Goal: Check status

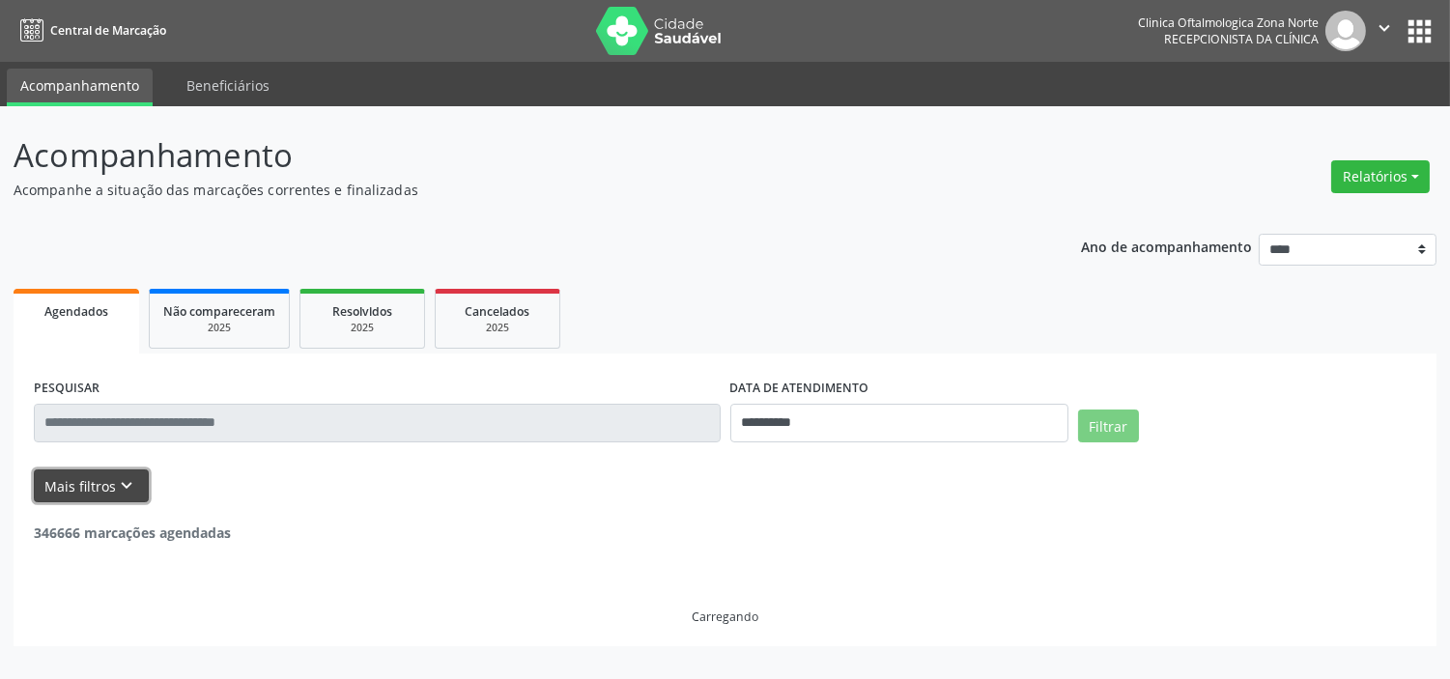
click at [113, 500] on button "Mais filtros keyboard_arrow_down" at bounding box center [91, 486] width 115 height 34
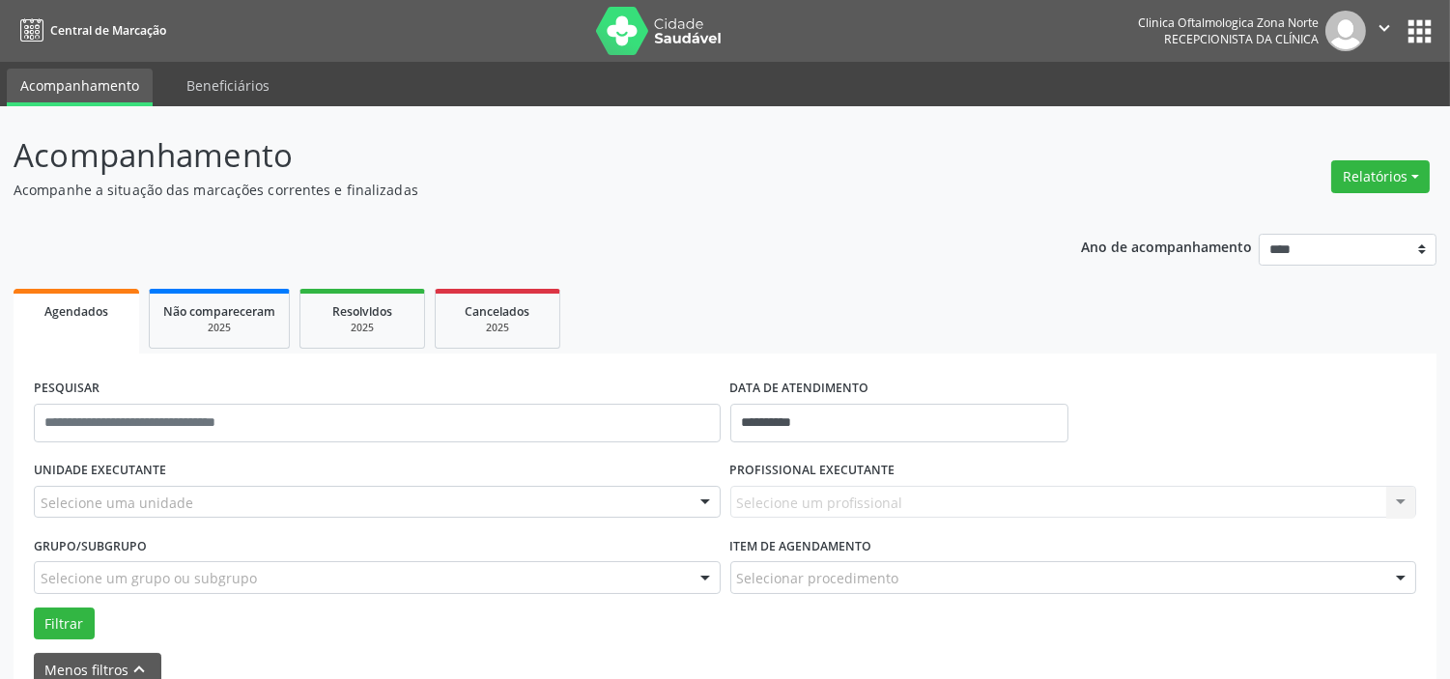
click at [216, 502] on div "Selecione uma unidade" at bounding box center [377, 502] width 687 height 33
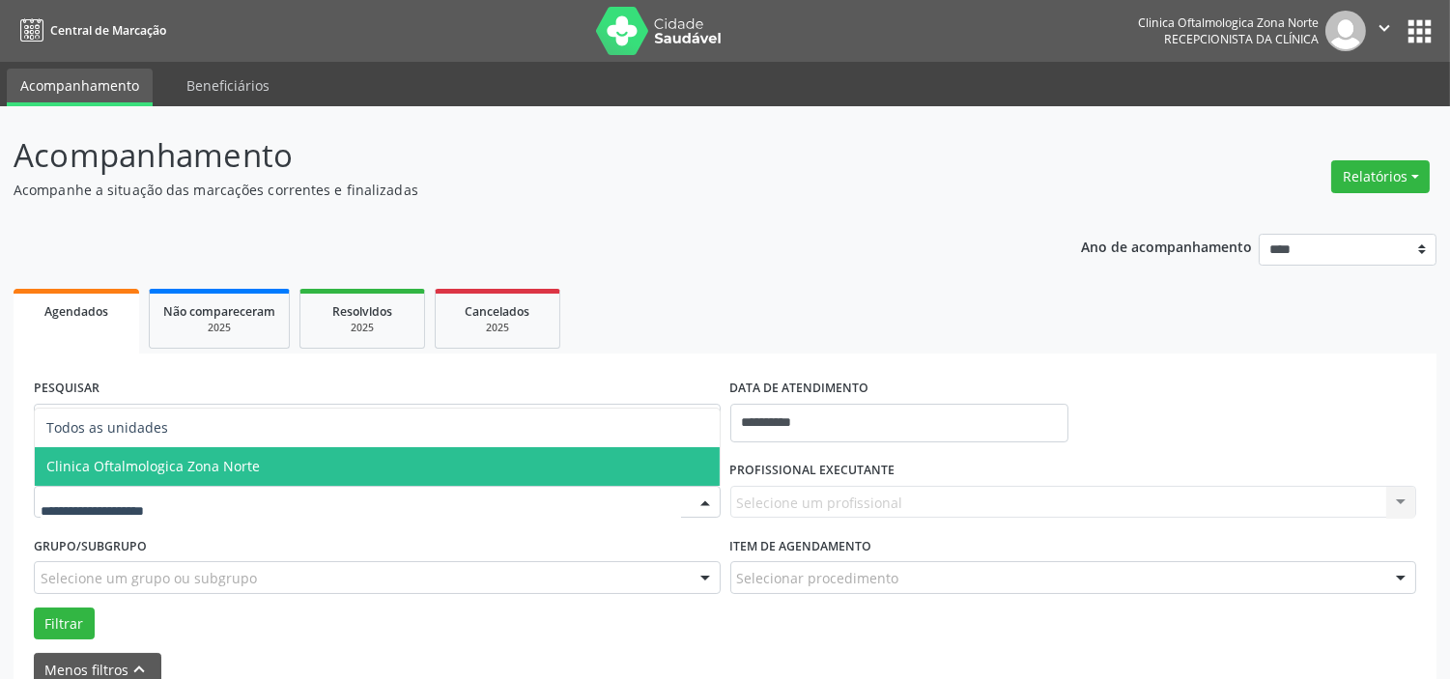
click at [228, 462] on span "Clinica Oftalmologica Zona Norte" at bounding box center [152, 466] width 213 height 18
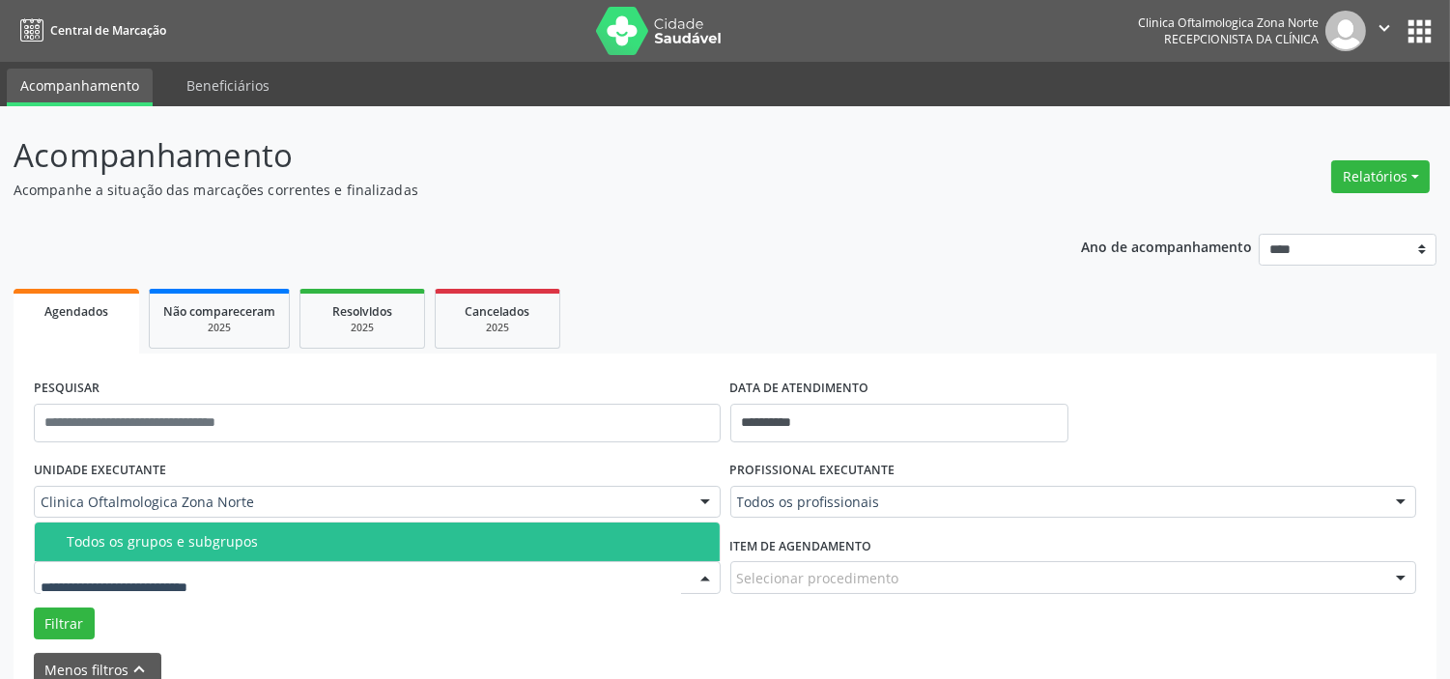
click at [232, 547] on div "Todos os grupos e subgrupos" at bounding box center [387, 541] width 641 height 15
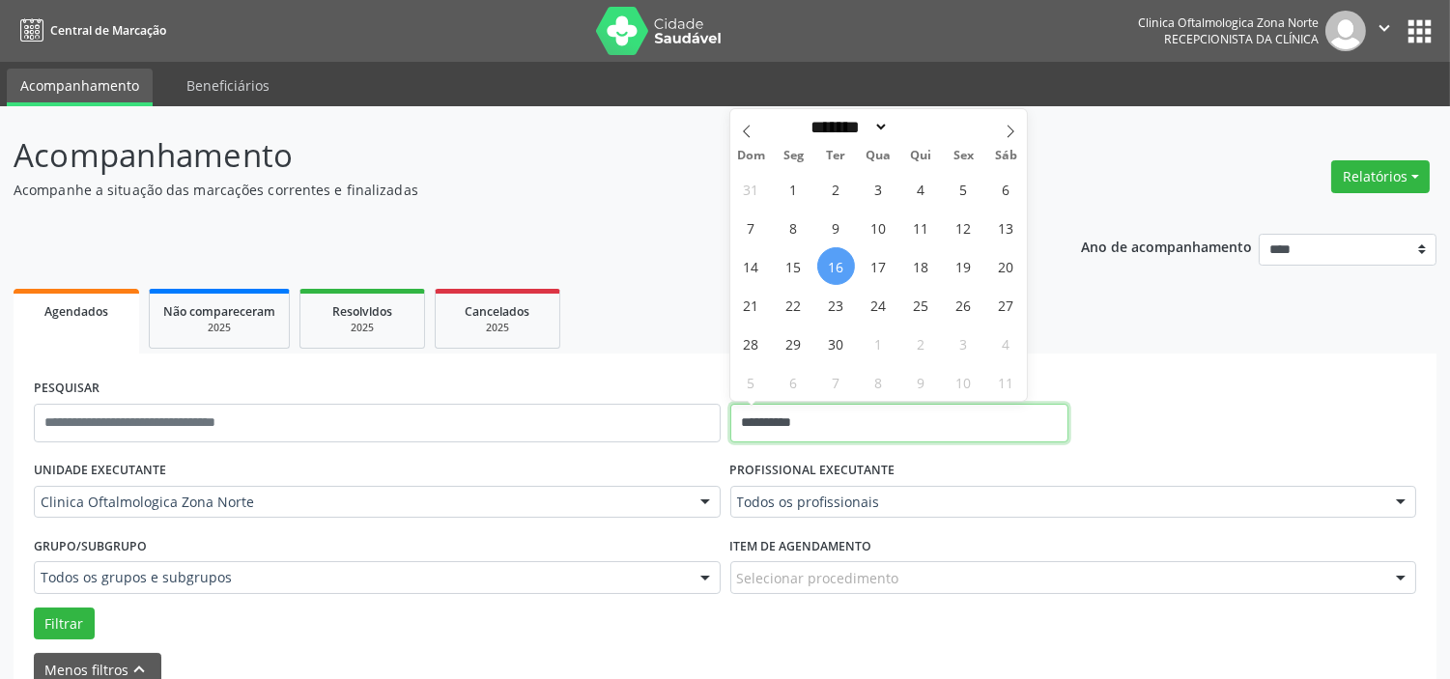
click at [841, 421] on input "**********" at bounding box center [899, 423] width 338 height 39
click at [876, 276] on span "17" at bounding box center [879, 266] width 38 height 38
type input "**********"
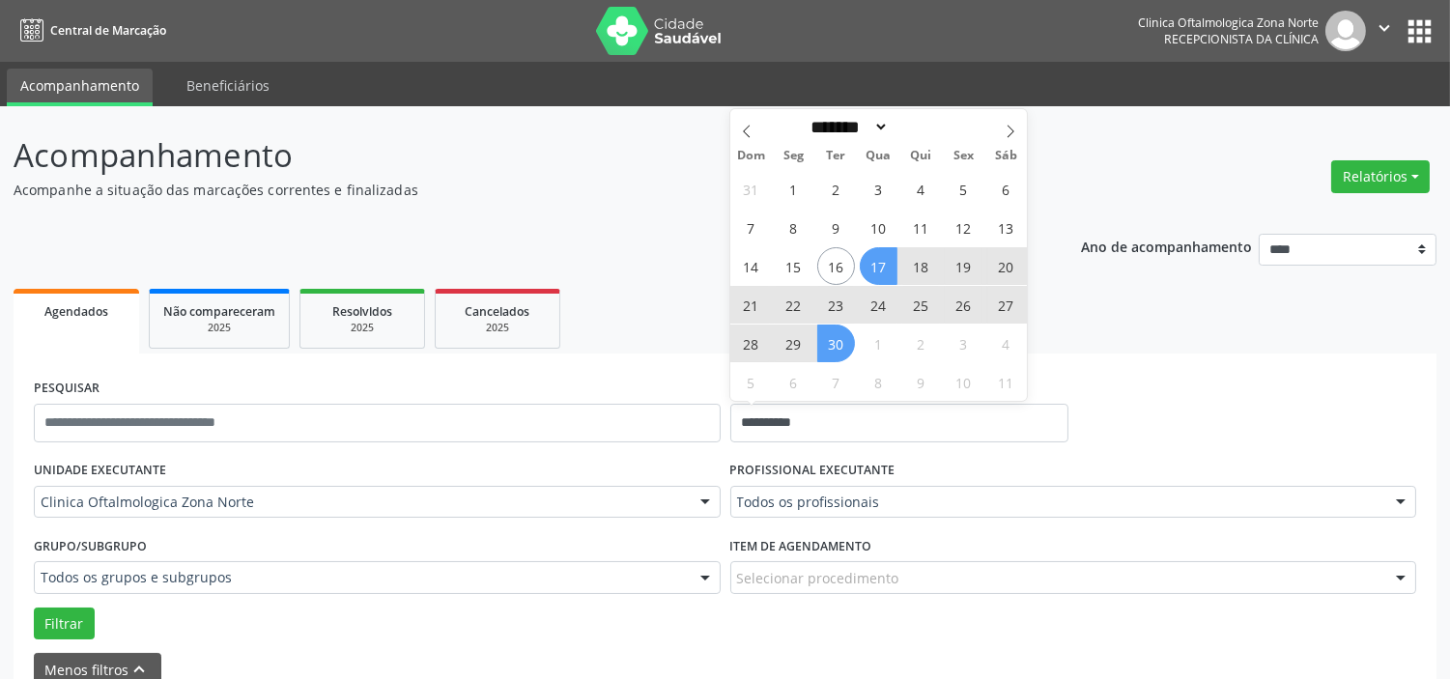
click at [845, 351] on span "30" at bounding box center [836, 344] width 38 height 38
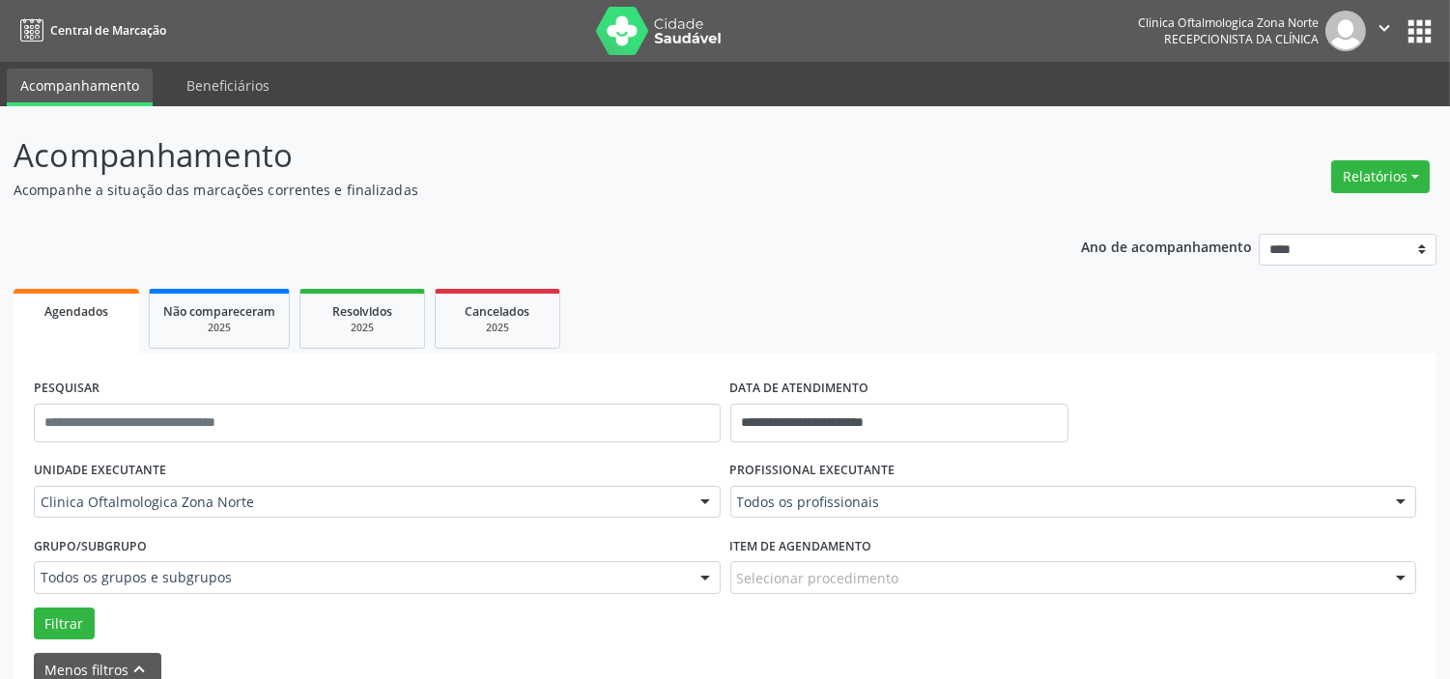
click at [817, 480] on label "PROFISSIONAL EXECUTANTE" at bounding box center [812, 471] width 165 height 30
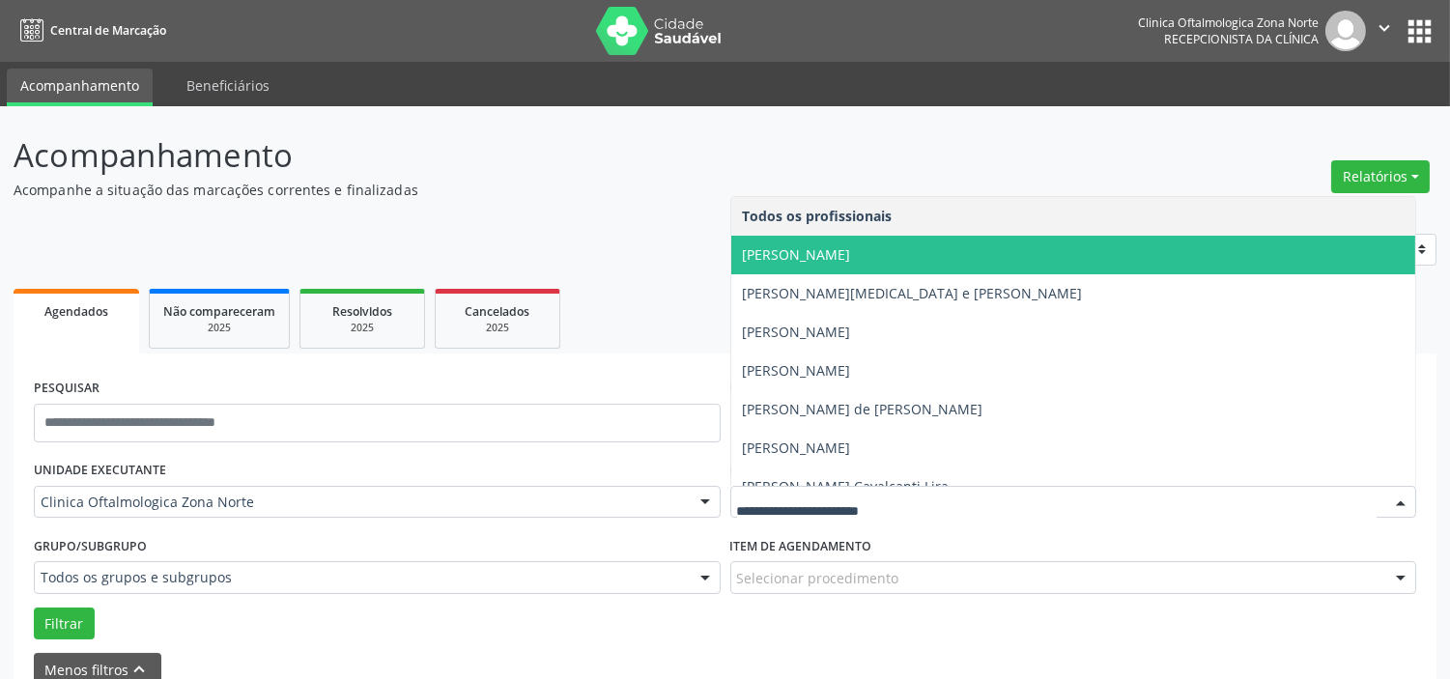
click at [809, 246] on span "Alexandre Paashaus da Costa Pinto" at bounding box center [797, 254] width 108 height 18
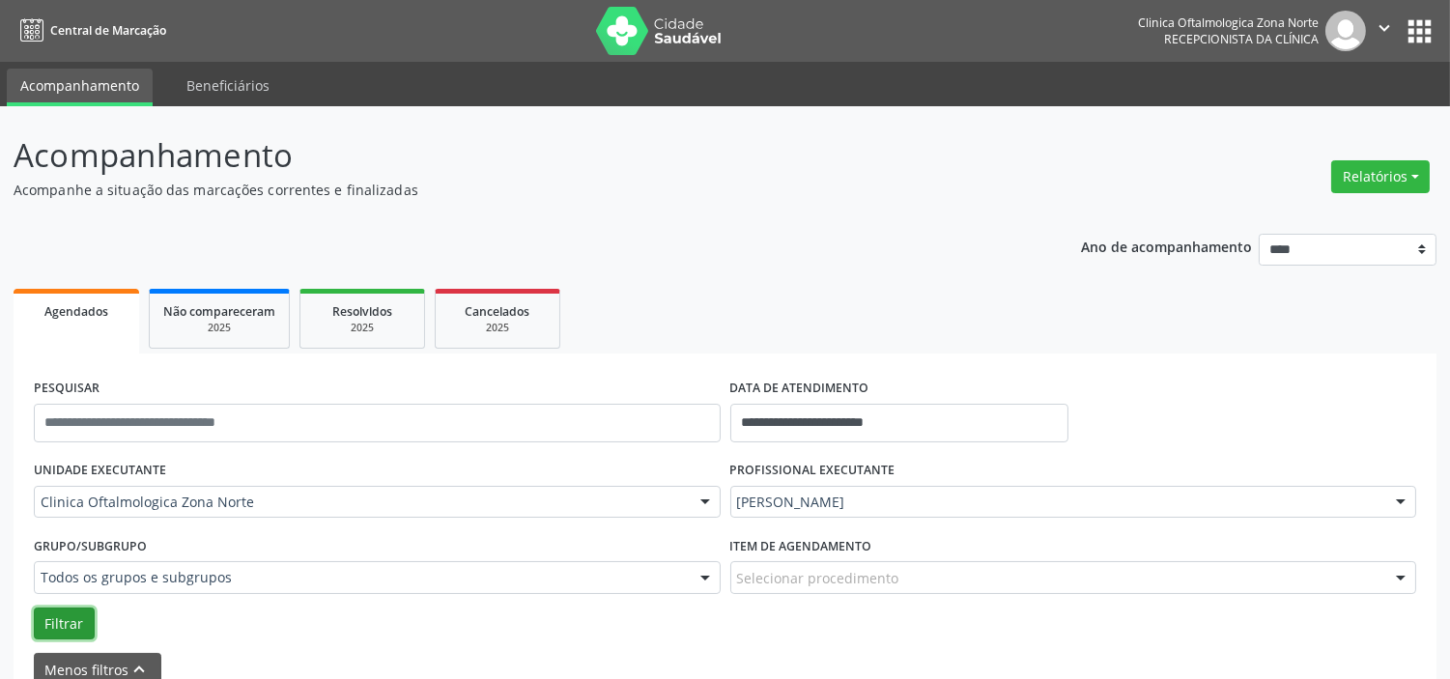
click at [60, 619] on button "Filtrar" at bounding box center [64, 624] width 61 height 33
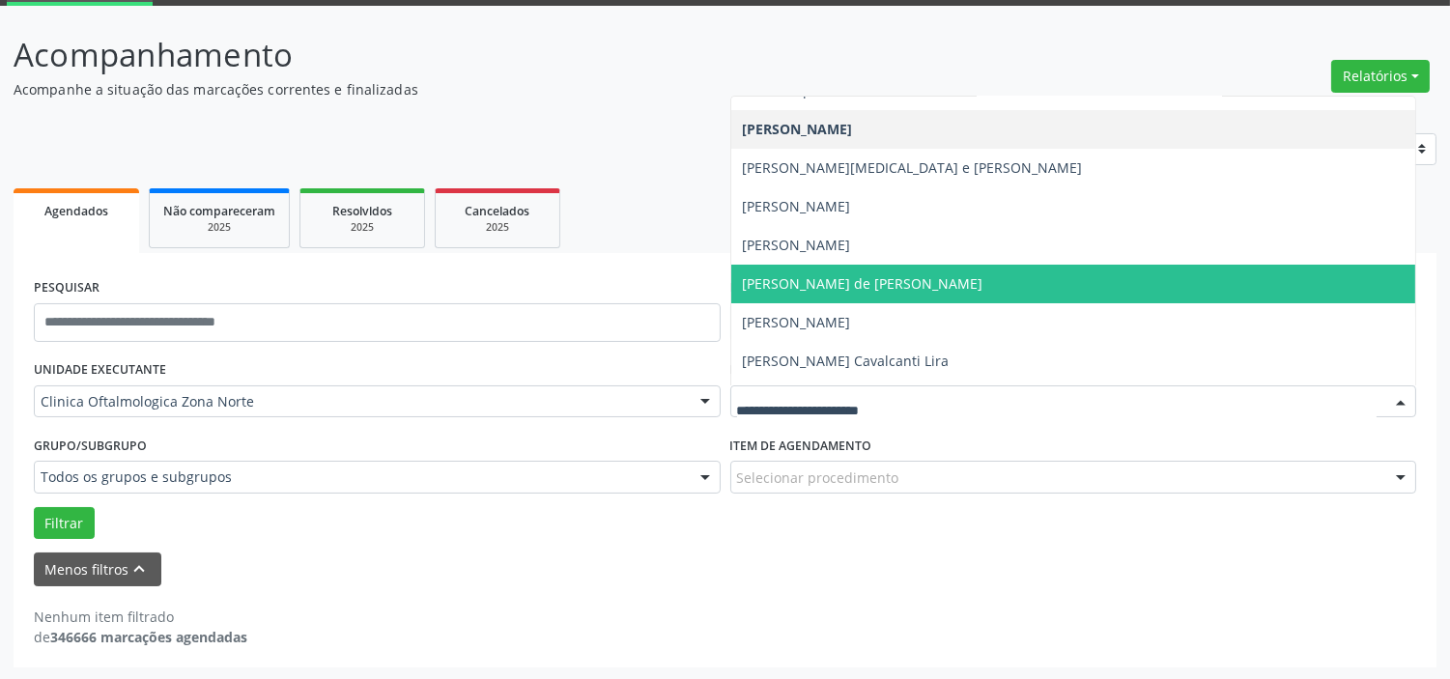
scroll to position [98, 0]
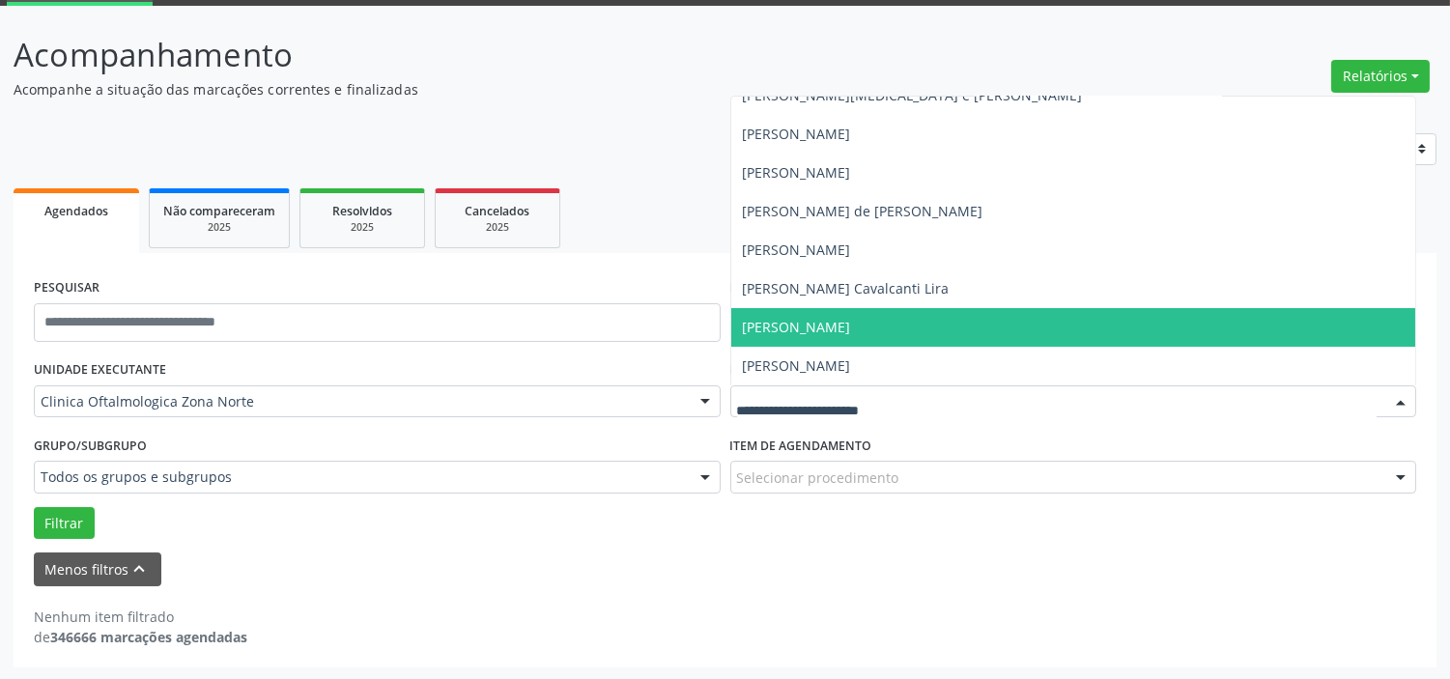
drag, startPoint x: 843, startPoint y: 328, endPoint x: 753, endPoint y: 384, distance: 105.9
click at [844, 328] on span "Thayze Teixeira Melo Nunes Martins" at bounding box center [797, 327] width 108 height 18
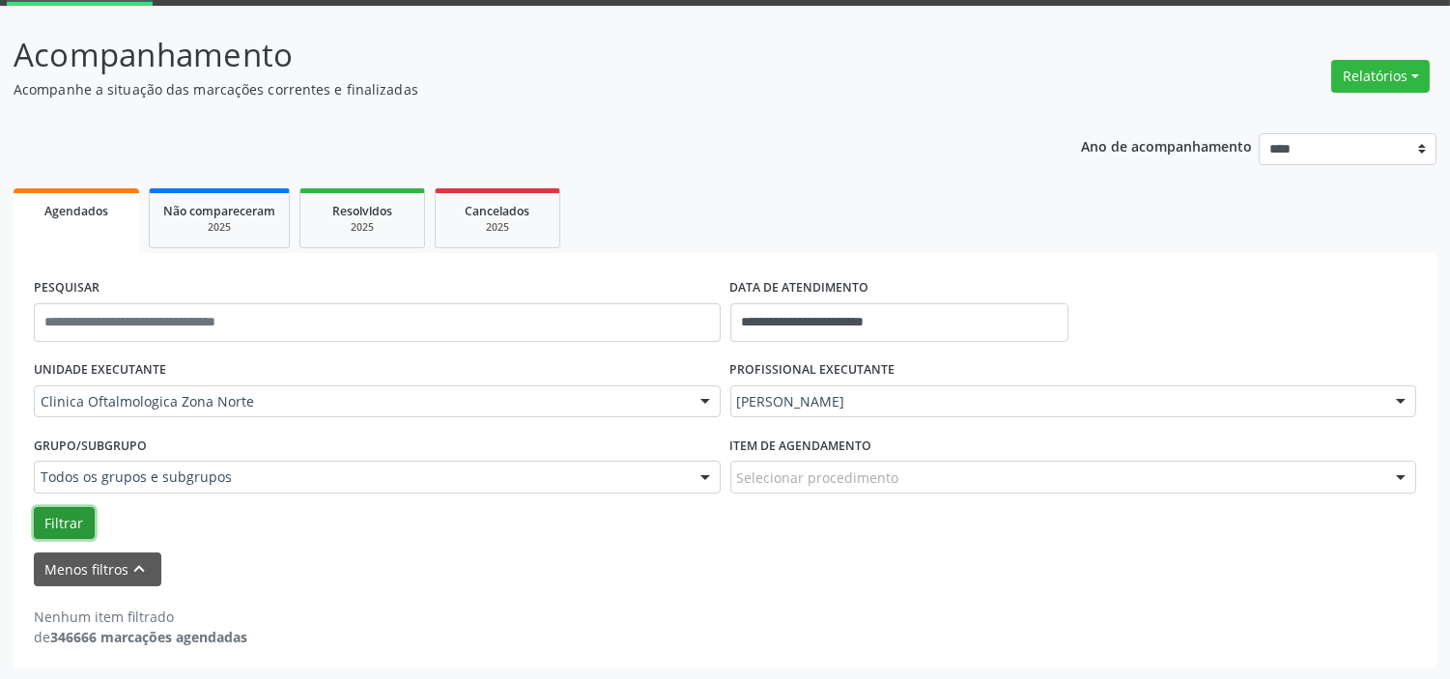
click at [77, 513] on button "Filtrar" at bounding box center [64, 523] width 61 height 33
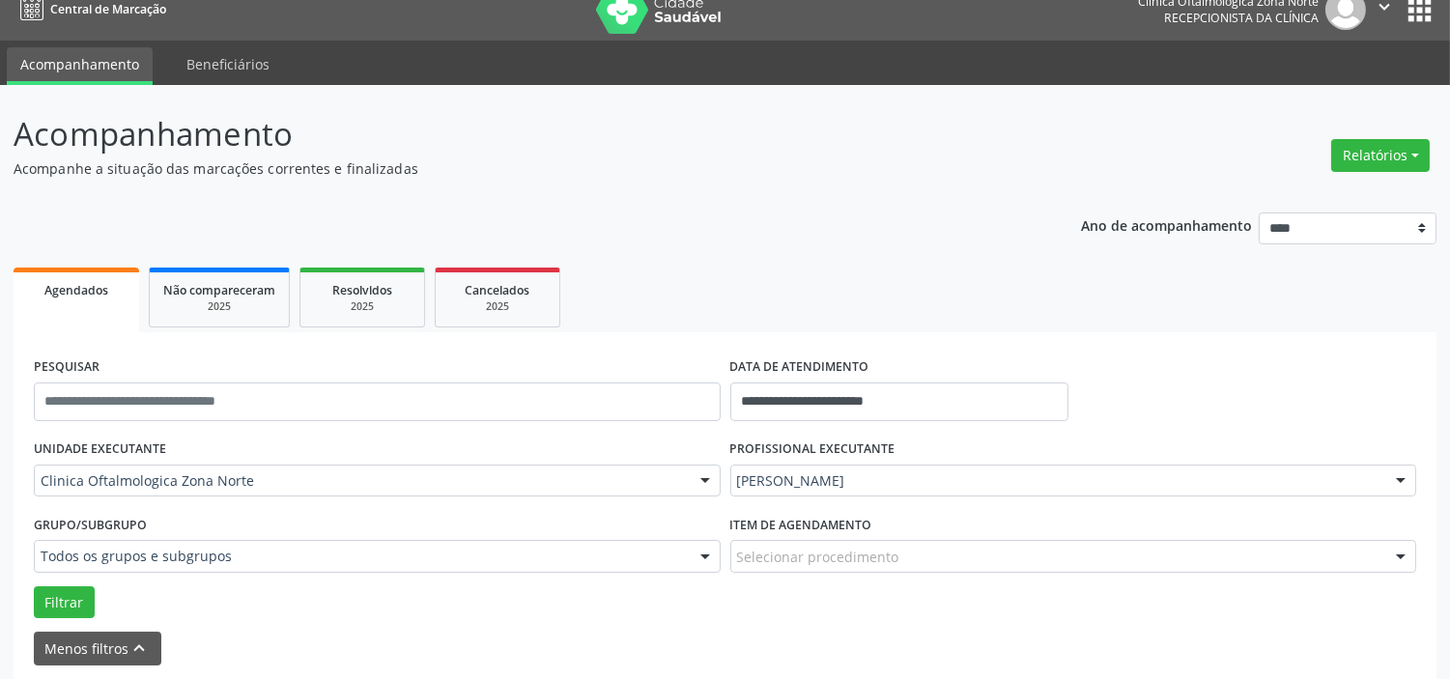
scroll to position [19, 0]
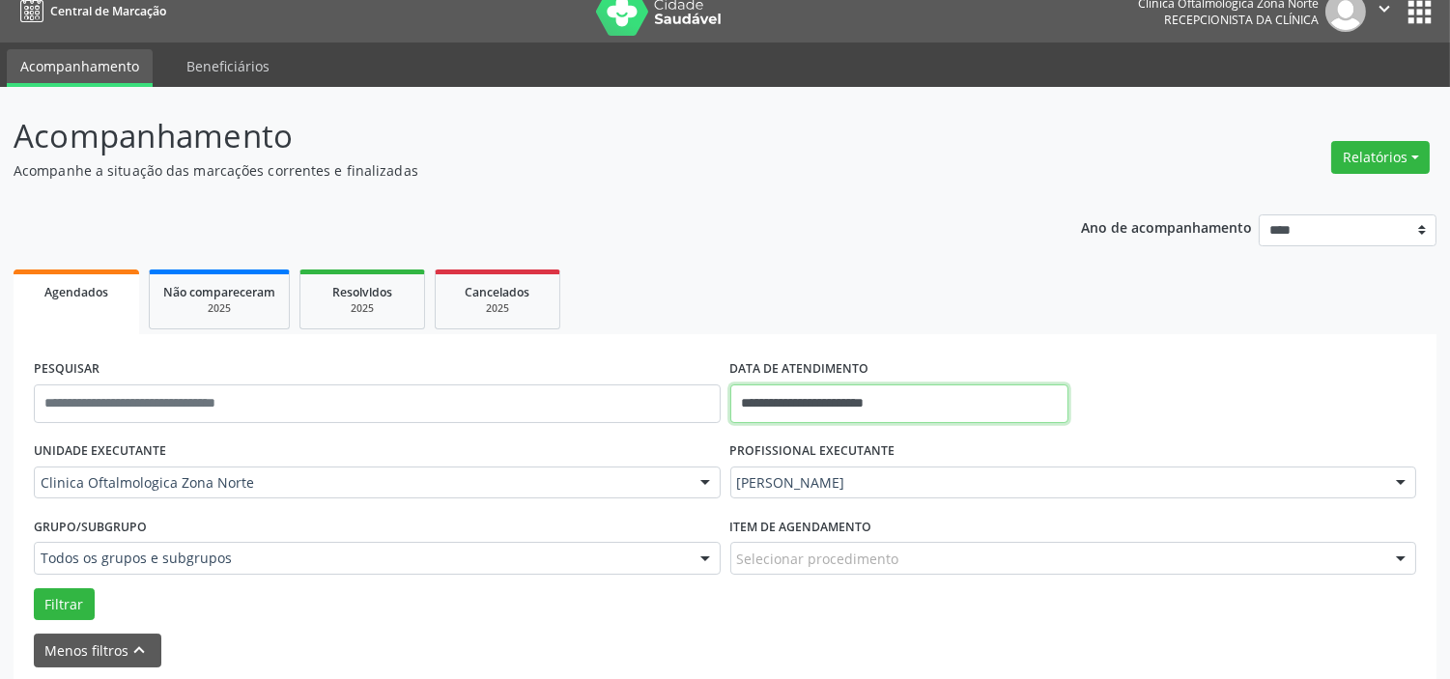
click at [889, 401] on input "**********" at bounding box center [899, 403] width 338 height 39
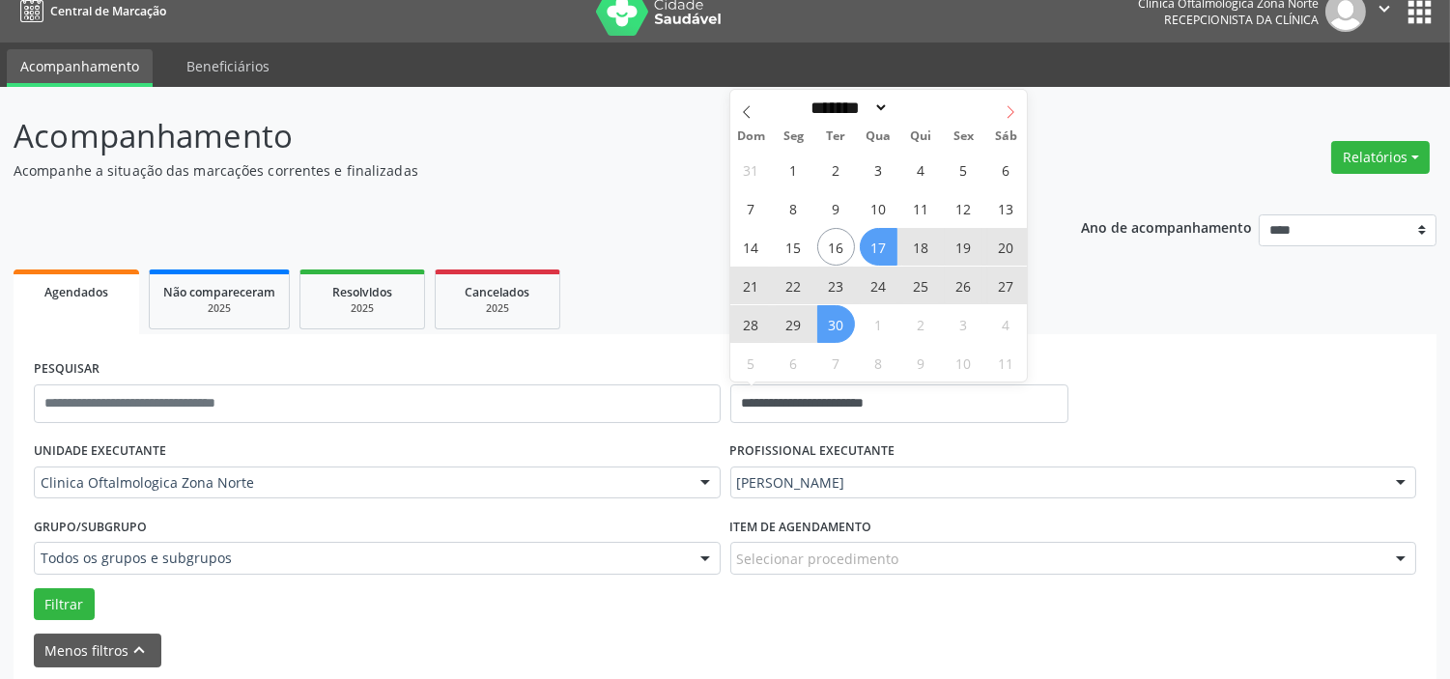
click at [1014, 109] on icon at bounding box center [1011, 112] width 14 height 14
select select "*"
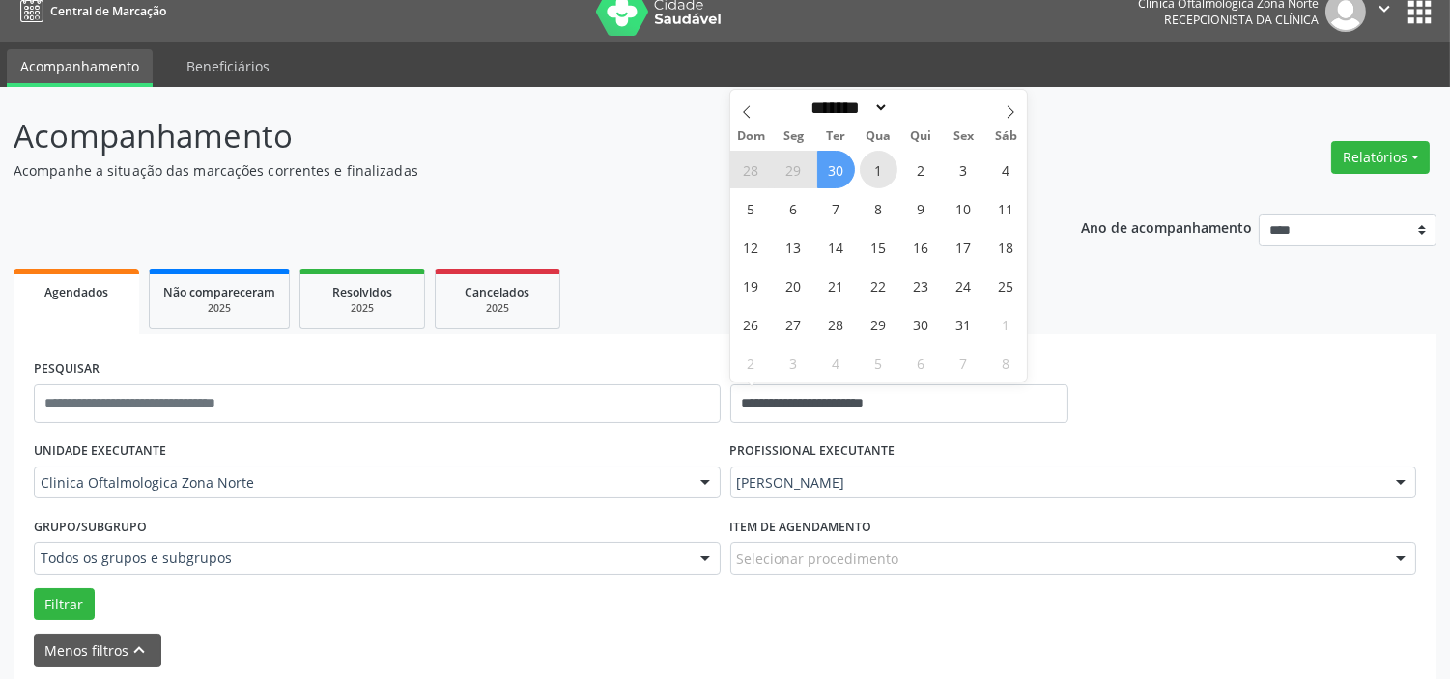
click at [877, 168] on span "1" at bounding box center [879, 170] width 38 height 38
type input "**********"
click at [1005, 114] on icon at bounding box center [1011, 112] width 14 height 14
select select "**"
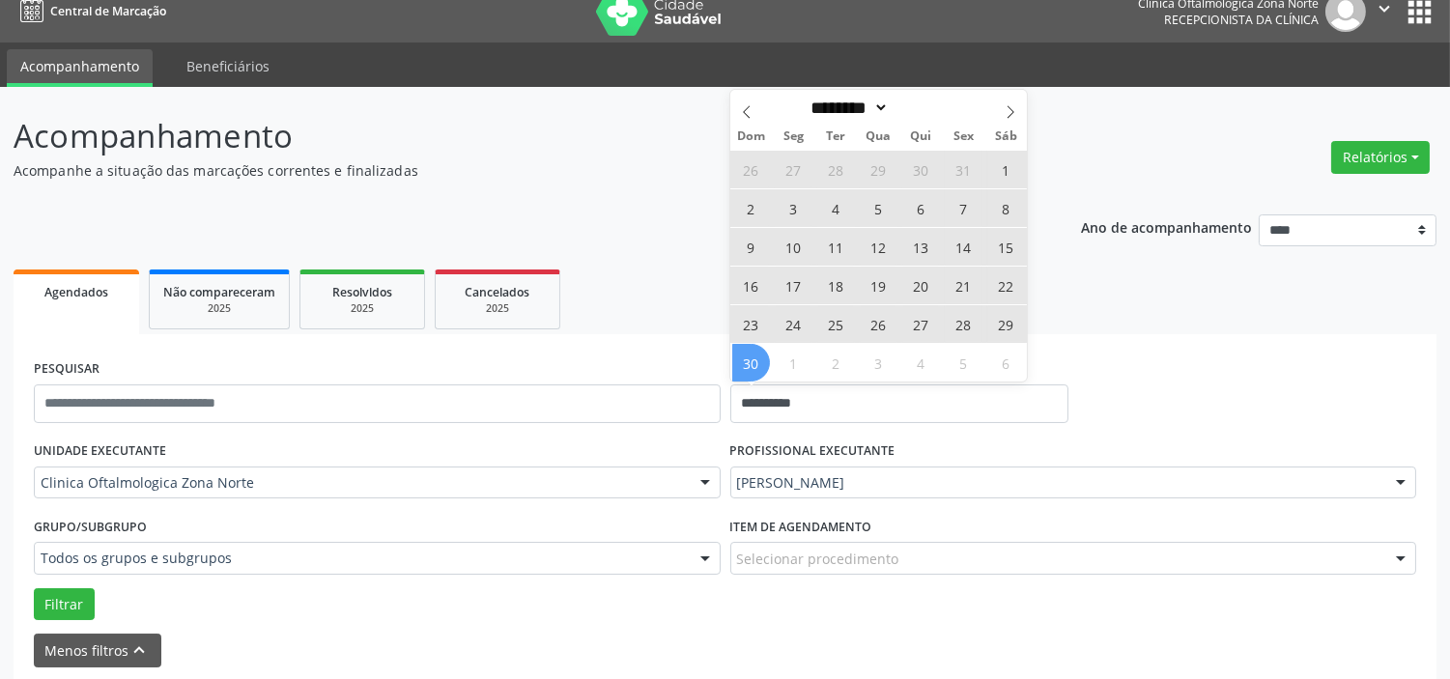
click at [757, 361] on span "30" at bounding box center [751, 363] width 38 height 38
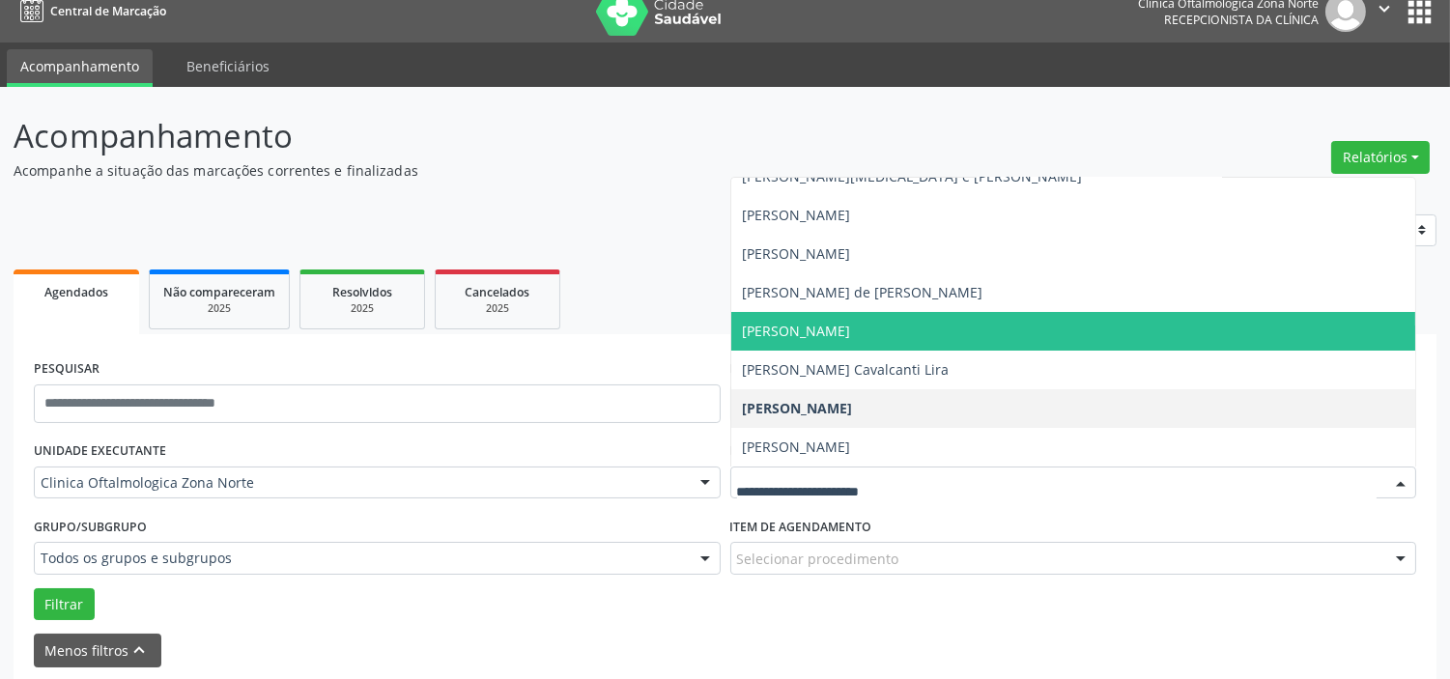
click at [843, 323] on span "Roberta de Ventura Urbano Lima" at bounding box center [797, 331] width 108 height 18
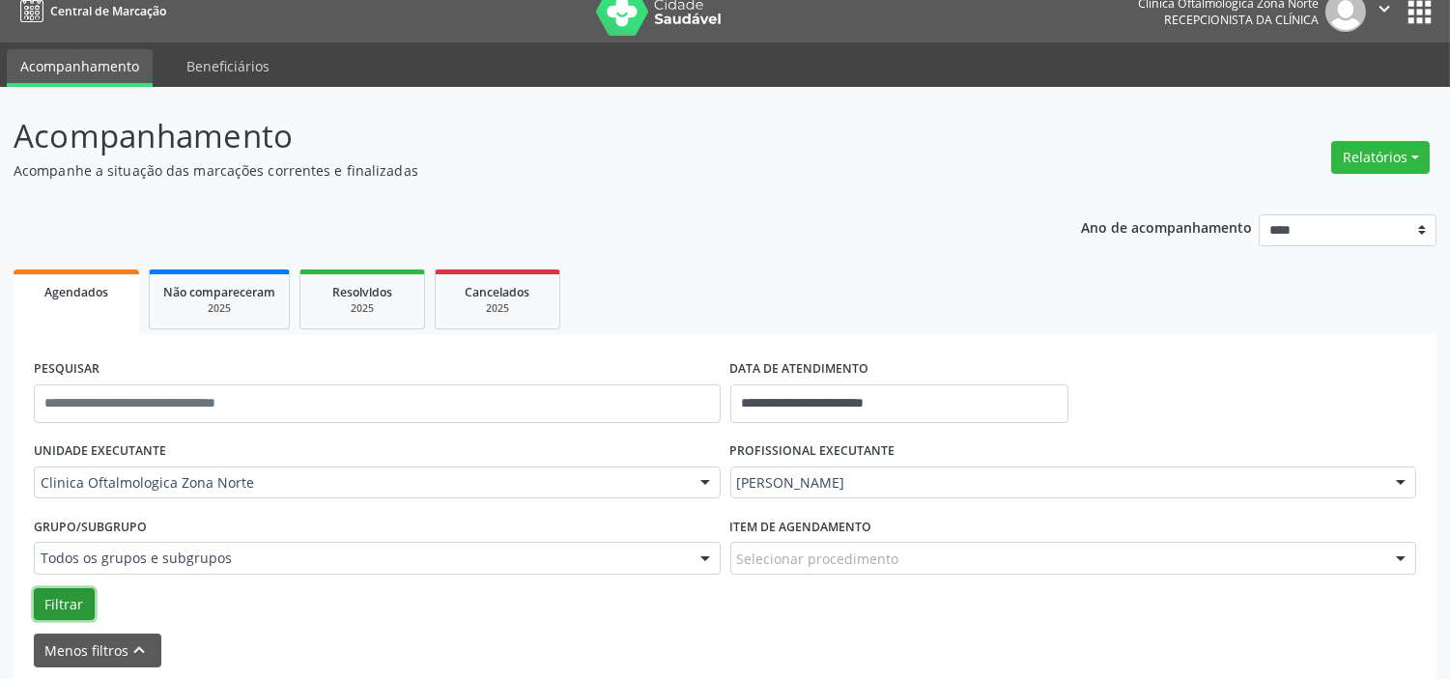
click at [71, 588] on button "Filtrar" at bounding box center [64, 604] width 61 height 33
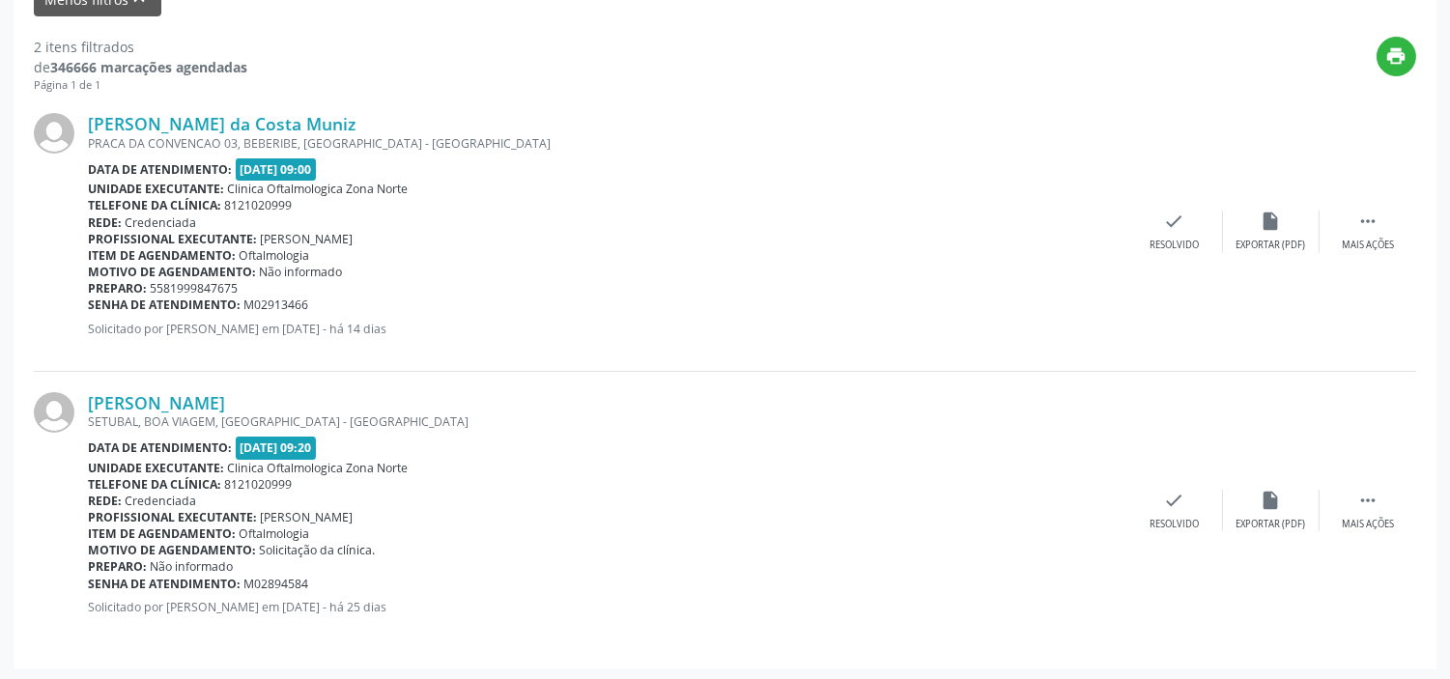
scroll to position [672, 0]
